Goal: Information Seeking & Learning: Learn about a topic

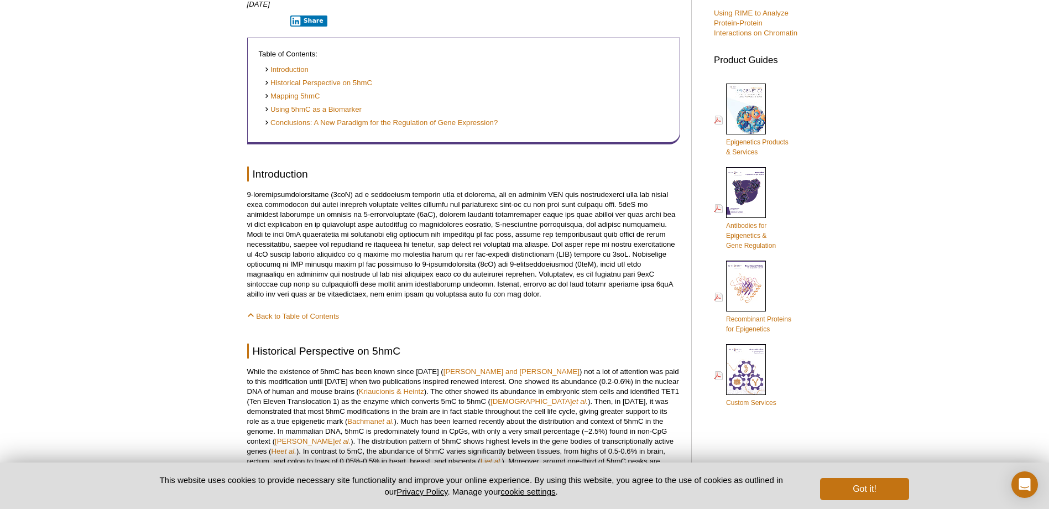
scroll to position [442, 0]
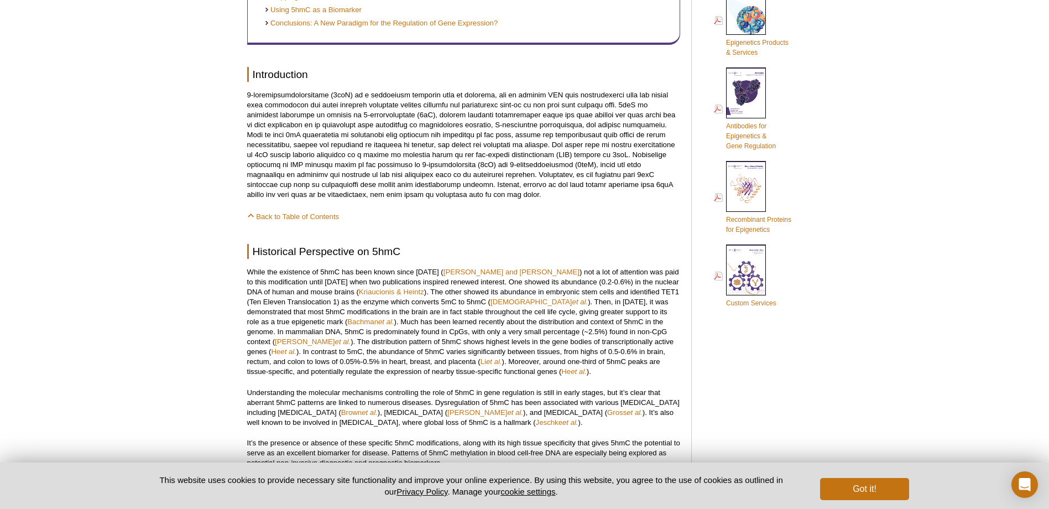
scroll to position [553, 0]
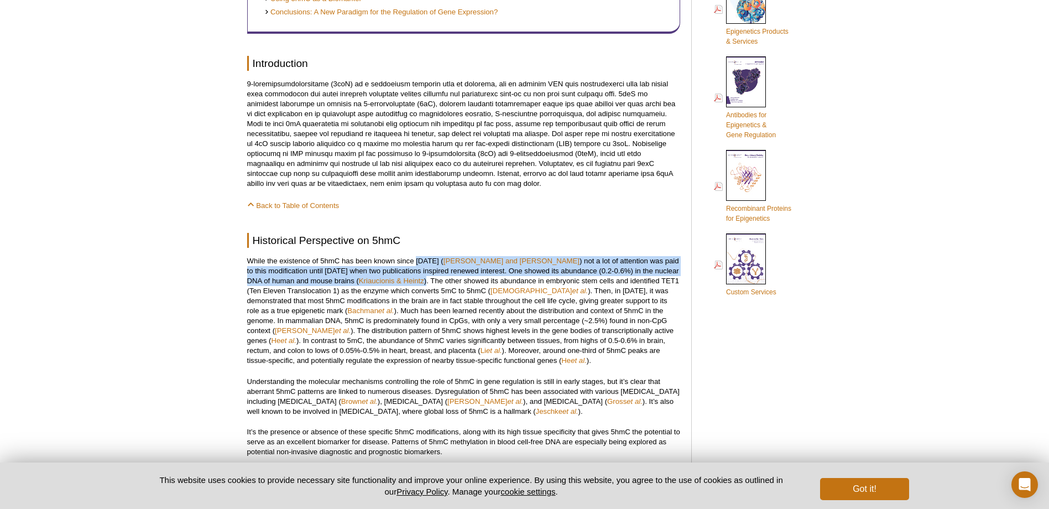
drag, startPoint x: 415, startPoint y: 262, endPoint x: 364, endPoint y: 278, distance: 53.9
click at [364, 278] on p "While the existence of 5hmC has been known since [DATE] ( [PERSON_NAME] and [PE…" at bounding box center [463, 310] width 433 height 109
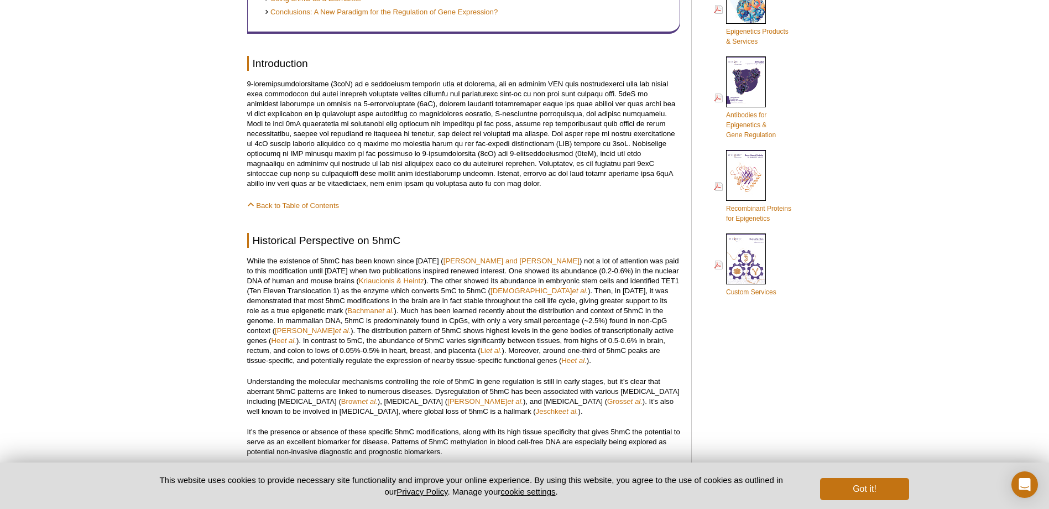
click at [333, 320] on p "While the existence of 5hmC has been known since [DATE] ( [PERSON_NAME] and [PE…" at bounding box center [463, 310] width 433 height 109
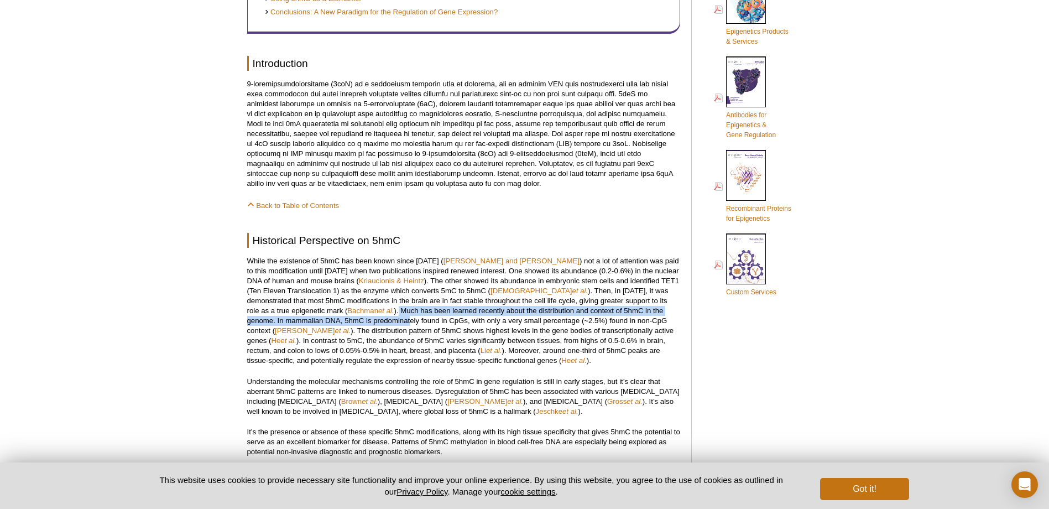
drag, startPoint x: 302, startPoint y: 310, endPoint x: 312, endPoint y: 321, distance: 15.7
click at [312, 321] on p "While the existence of 5hmC has been known since [DATE] ( [PERSON_NAME] and [PE…" at bounding box center [463, 310] width 433 height 109
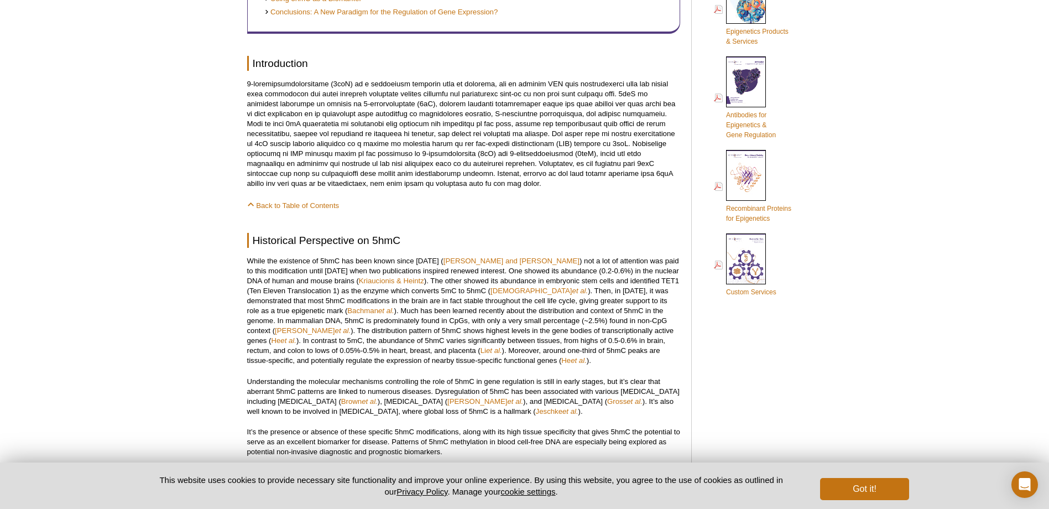
drag, startPoint x: 312, startPoint y: 321, endPoint x: 337, endPoint y: 348, distance: 36.4
click at [337, 348] on p "While the existence of 5hmC has been known since [DATE] ( [PERSON_NAME] and [PE…" at bounding box center [463, 310] width 433 height 109
click at [442, 313] on p "While the existence of 5hmC has been known since [DATE] ( [PERSON_NAME] and [PE…" at bounding box center [463, 310] width 433 height 109
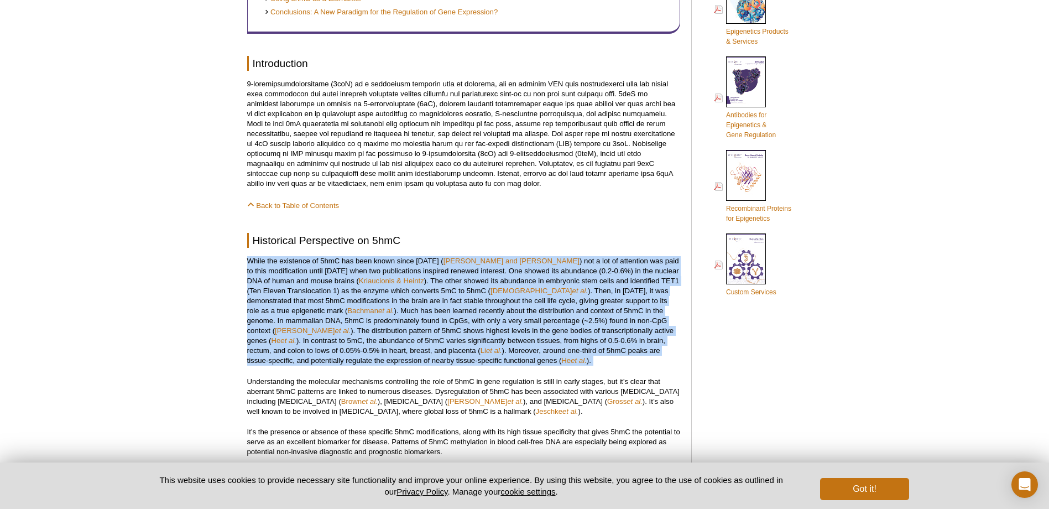
click at [442, 313] on p "While the existence of 5hmC has been known since [DATE] ( [PERSON_NAME] and [PE…" at bounding box center [463, 310] width 433 height 109
click at [518, 306] on p "While the existence of 5hmC has been known since [DATE] ( [PERSON_NAME] and [PE…" at bounding box center [463, 310] width 433 height 109
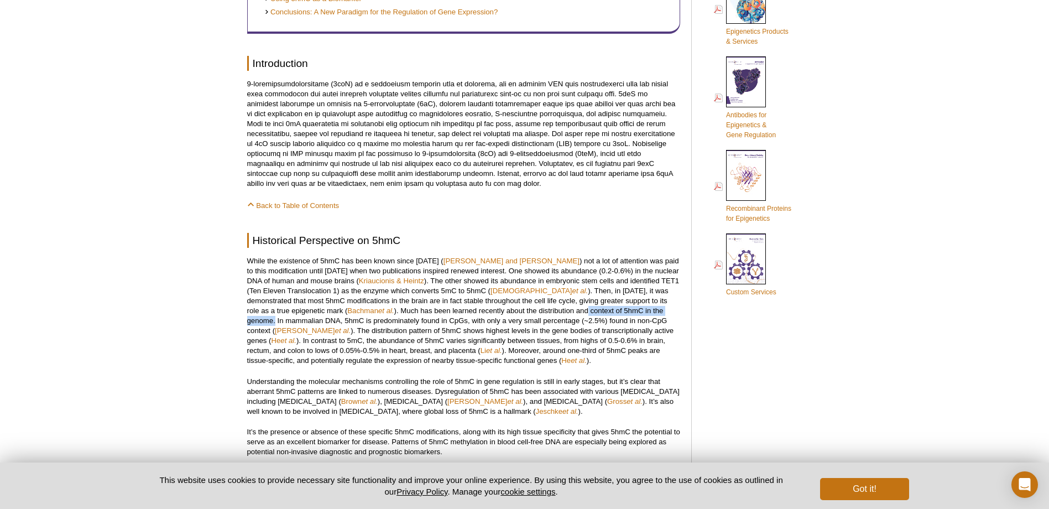
drag, startPoint x: 493, startPoint y: 310, endPoint x: 597, endPoint y: 313, distance: 104.0
click at [597, 313] on p "While the existence of 5hmC has been known since [DATE] ( [PERSON_NAME] and [PE…" at bounding box center [463, 310] width 433 height 109
click at [292, 334] on p "While the existence of 5hmC has been known since [DATE] ( [PERSON_NAME] and [PE…" at bounding box center [463, 310] width 433 height 109
drag, startPoint x: 373, startPoint y: 318, endPoint x: 596, endPoint y: 321, distance: 223.4
click at [596, 321] on p "While the existence of 5hmC has been known since [DATE] ( [PERSON_NAME] and [PE…" at bounding box center [463, 310] width 433 height 109
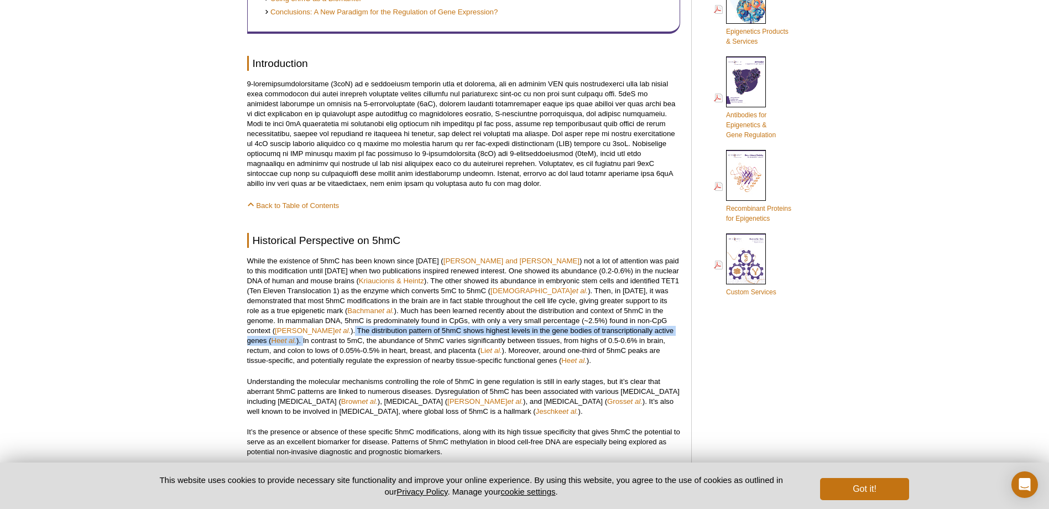
drag, startPoint x: 652, startPoint y: 319, endPoint x: 609, endPoint y: 333, distance: 45.8
click at [609, 333] on p "While the existence of 5hmC has been known since [DATE] ( [PERSON_NAME] and [PE…" at bounding box center [463, 310] width 433 height 109
click at [302, 342] on p "While the existence of 5hmC has been known since [DATE] ( [PERSON_NAME] and [PE…" at bounding box center [463, 310] width 433 height 109
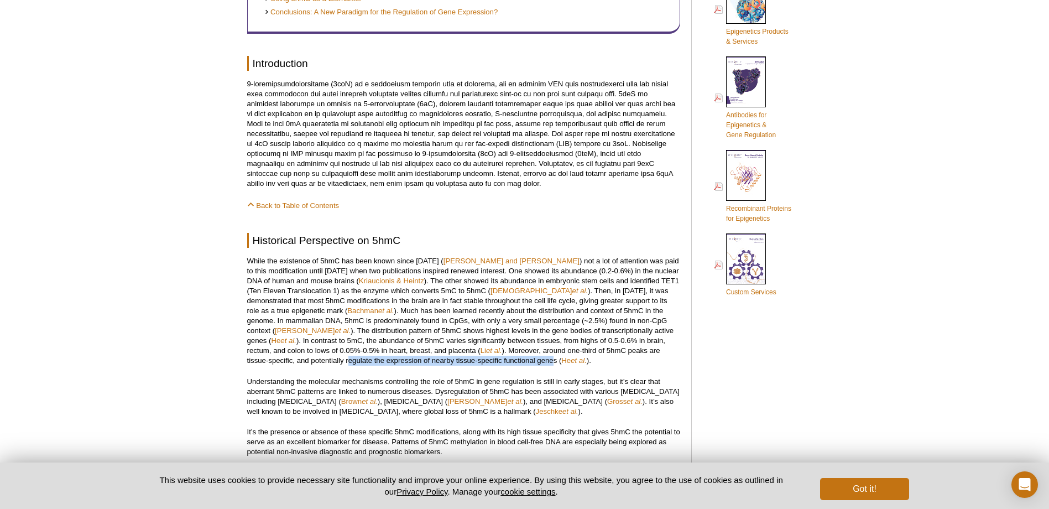
drag, startPoint x: 248, startPoint y: 358, endPoint x: 455, endPoint y: 365, distance: 206.9
click at [455, 365] on p "While the existence of 5hmC has been known since [DATE] ( [PERSON_NAME] and [PE…" at bounding box center [463, 310] width 433 height 109
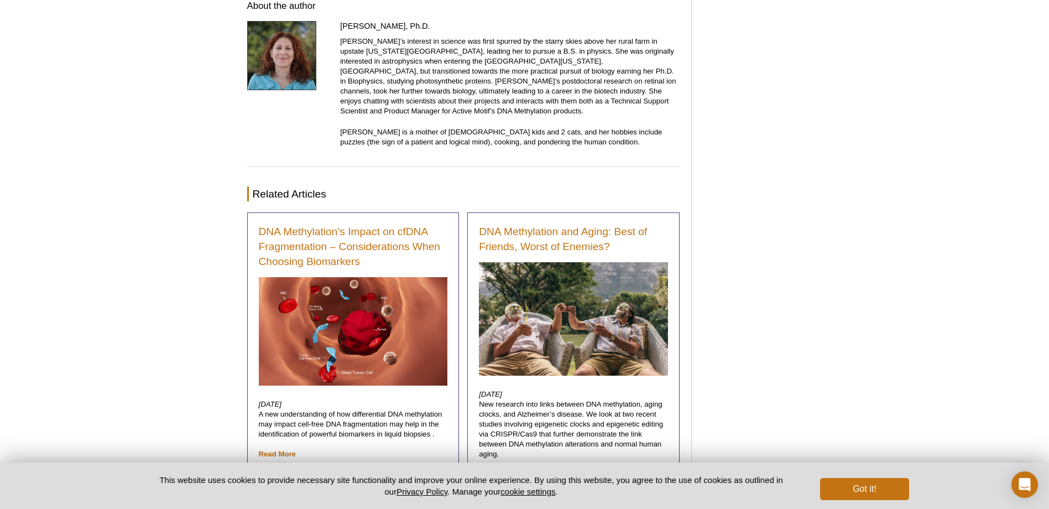
scroll to position [2392, 0]
